Goal: Check status: Check status

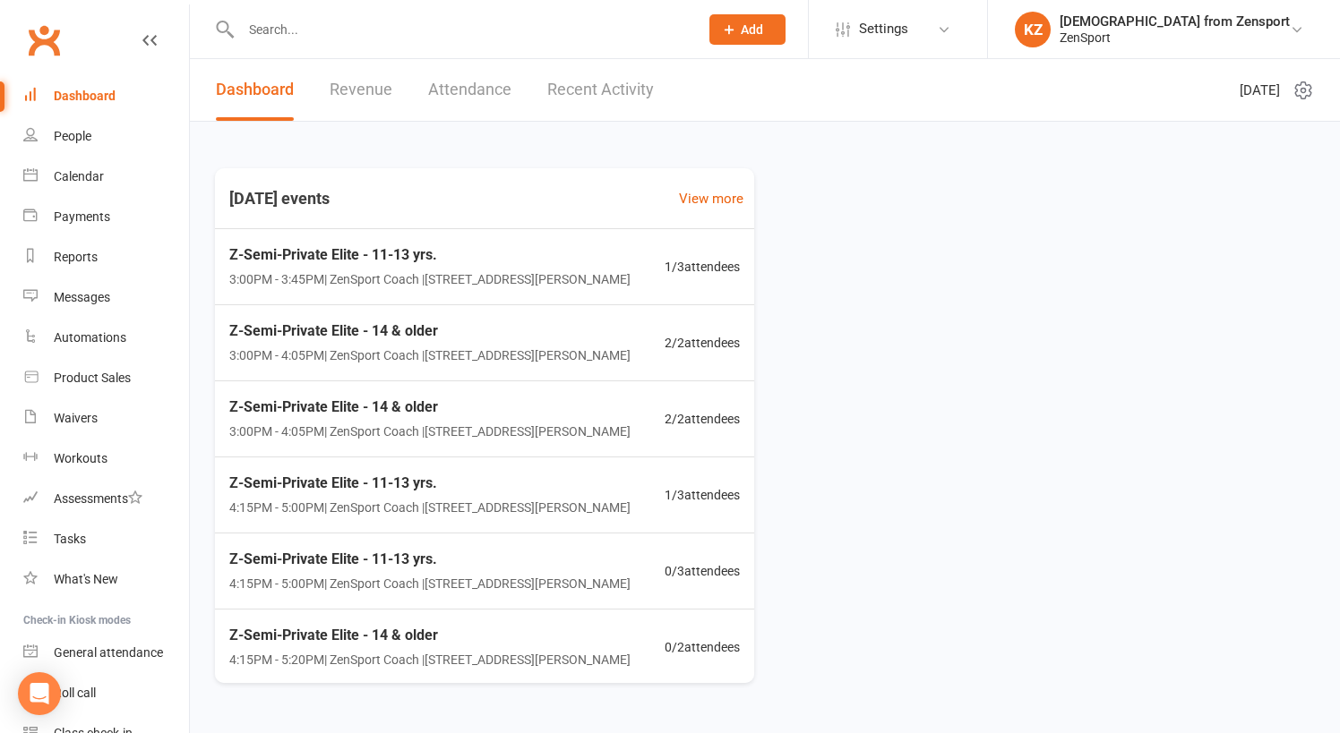
click at [348, 25] on input "text" at bounding box center [461, 29] width 450 height 25
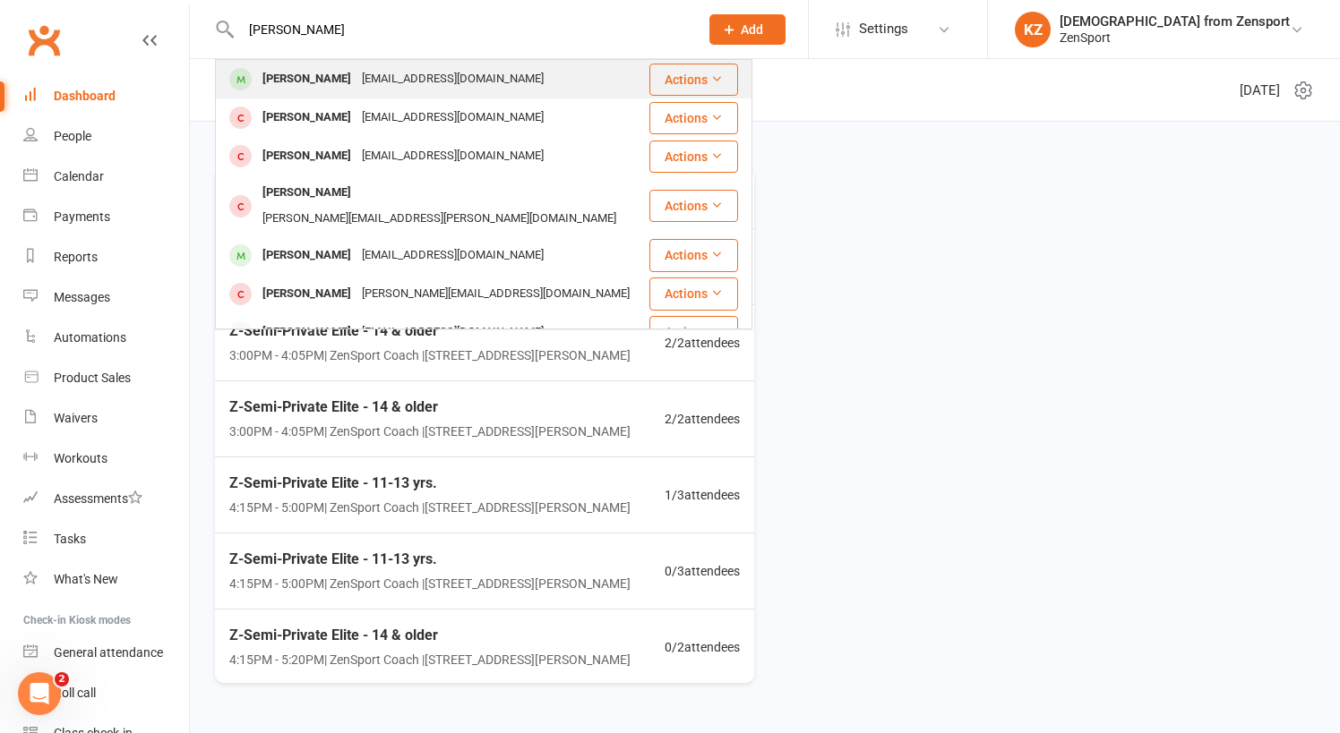
type input "[PERSON_NAME]"
click at [338, 76] on div "[PERSON_NAME]" at bounding box center [306, 79] width 99 height 26
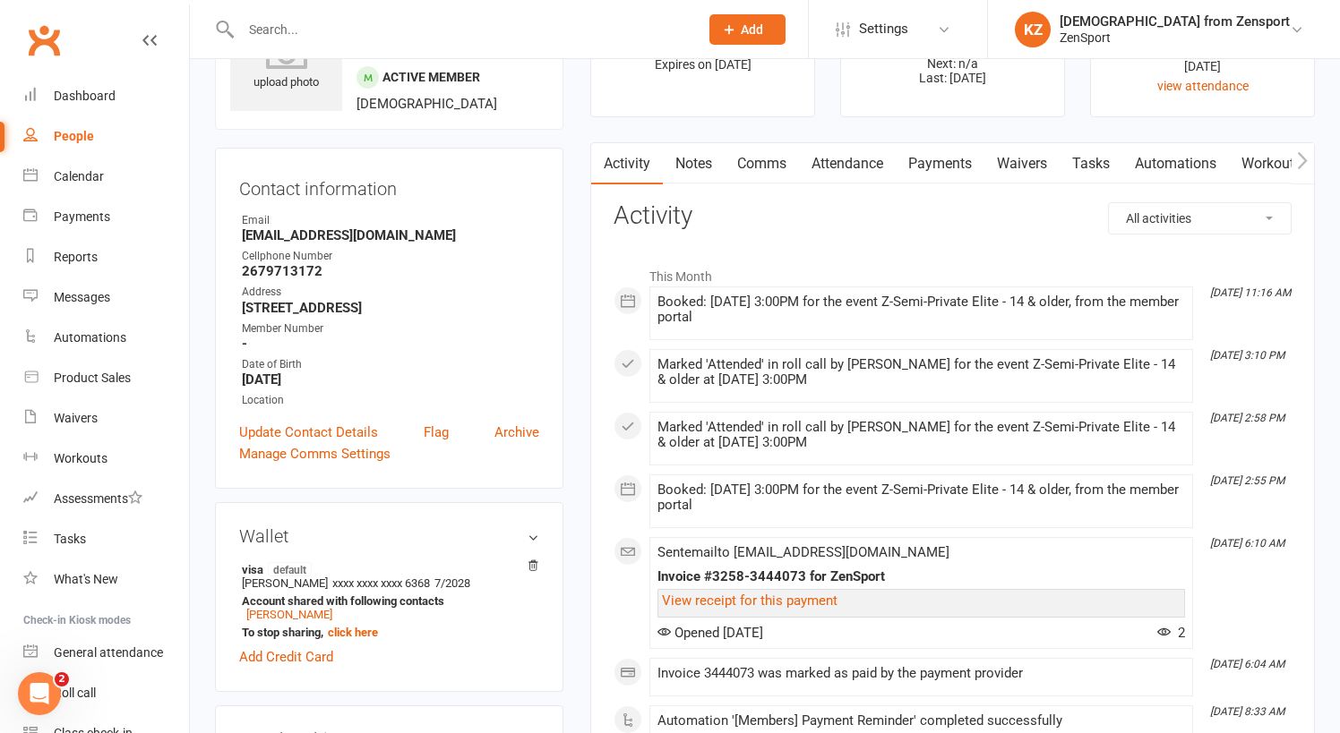
scroll to position [95, 0]
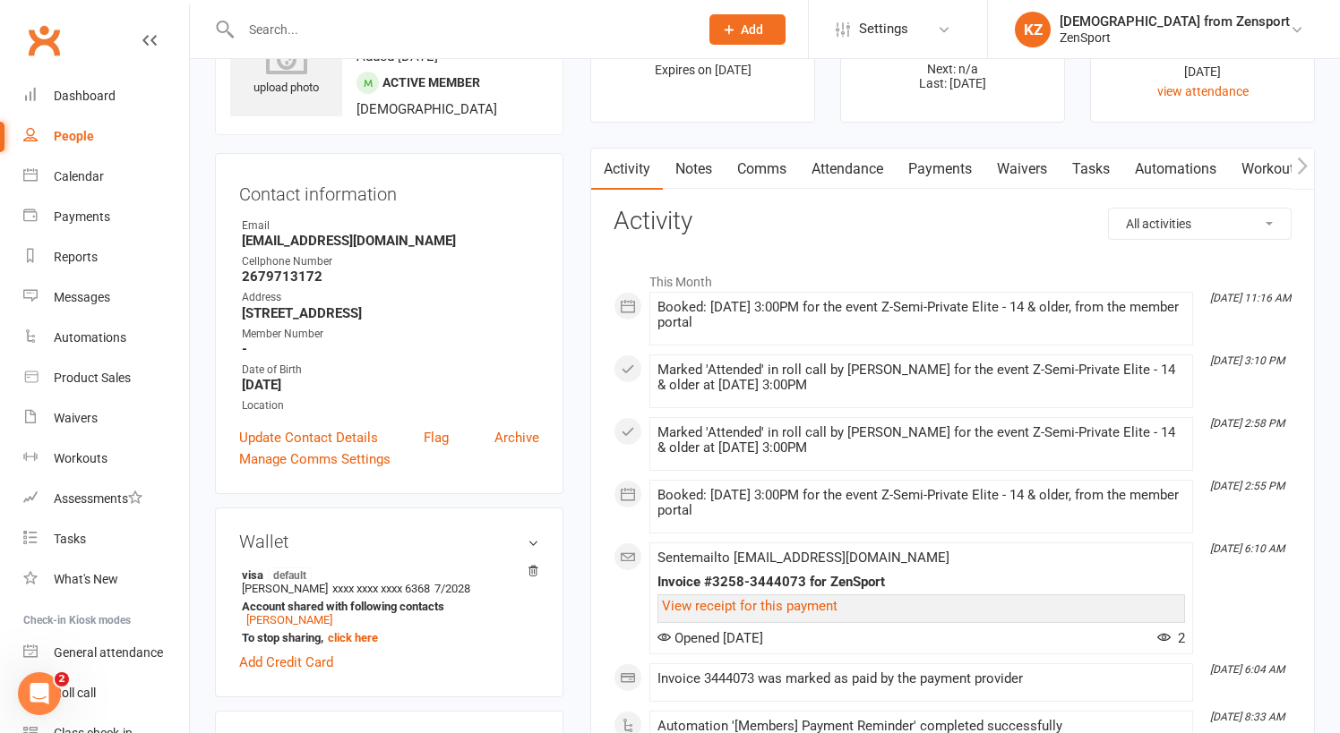
click at [860, 165] on link "Attendance" at bounding box center [847, 169] width 97 height 41
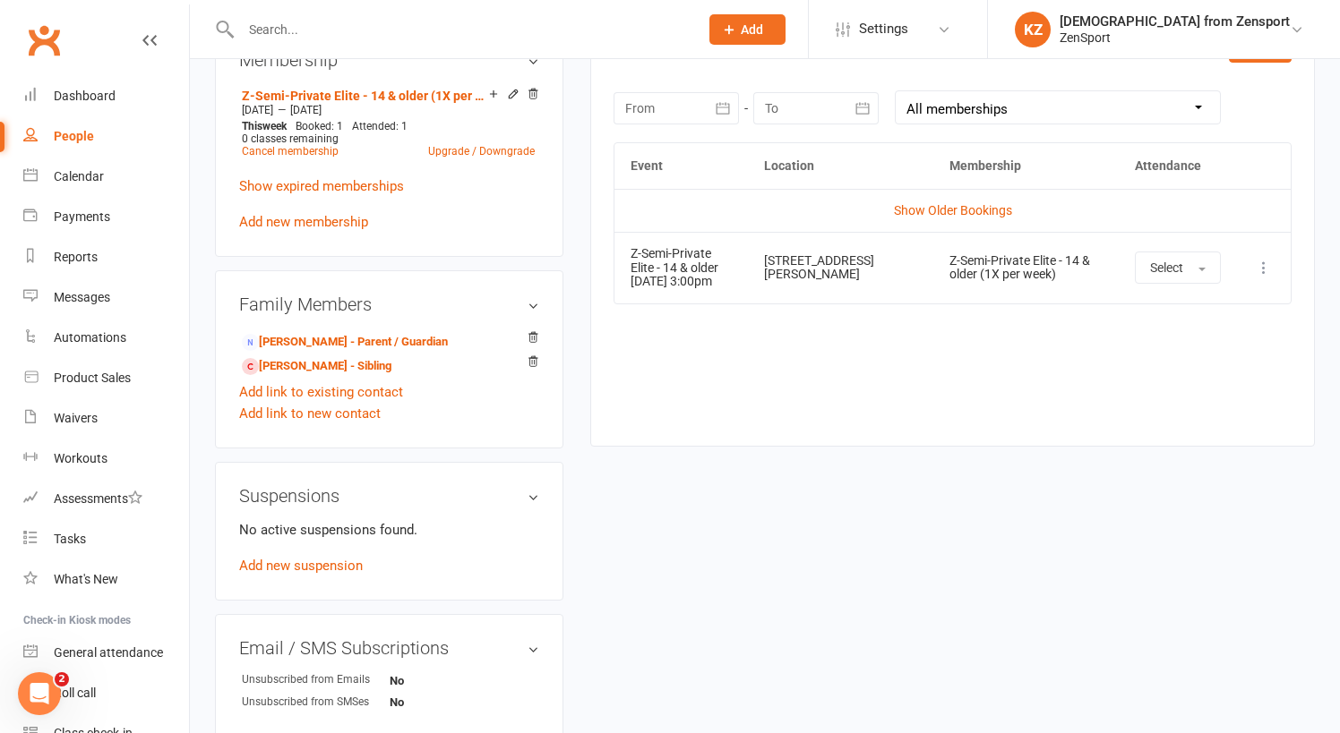
scroll to position [781, 0]
click at [938, 202] on link "Show Older Bookings" at bounding box center [953, 209] width 118 height 14
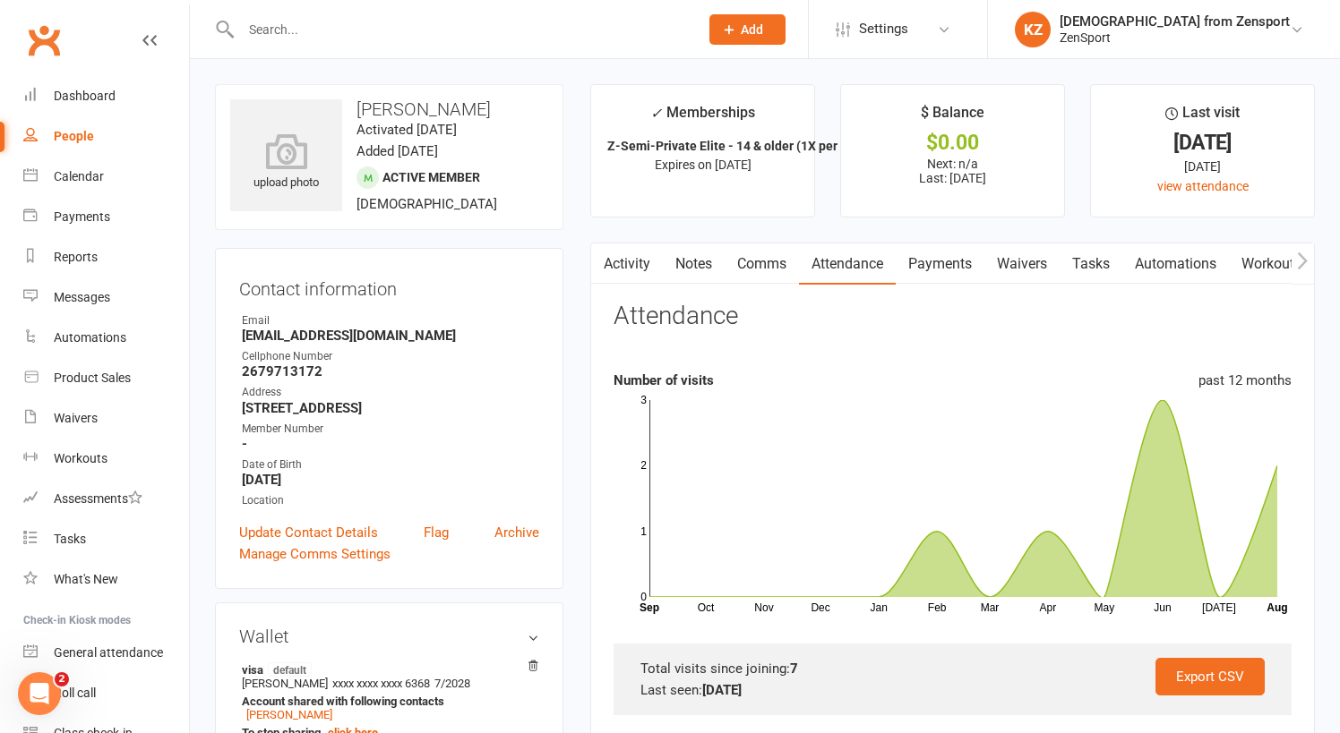
scroll to position [0, 0]
